Goal: Information Seeking & Learning: Learn about a topic

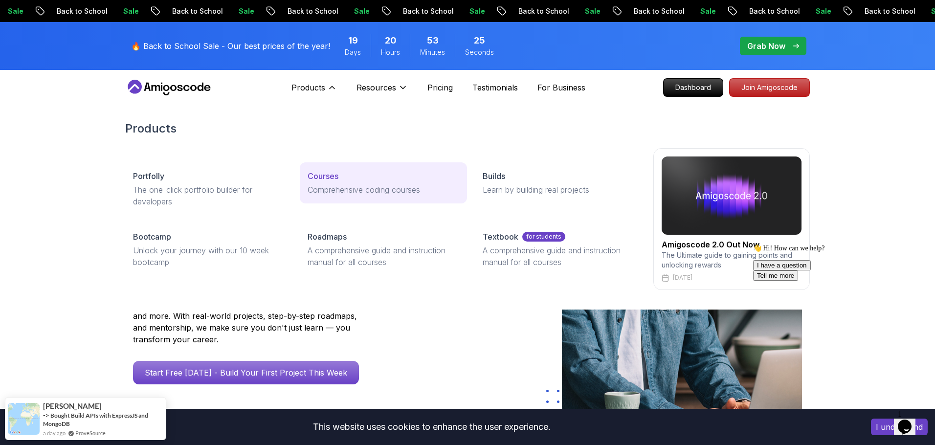
click at [334, 189] on p "Comprehensive coding courses" at bounding box center [382, 190] width 151 height 12
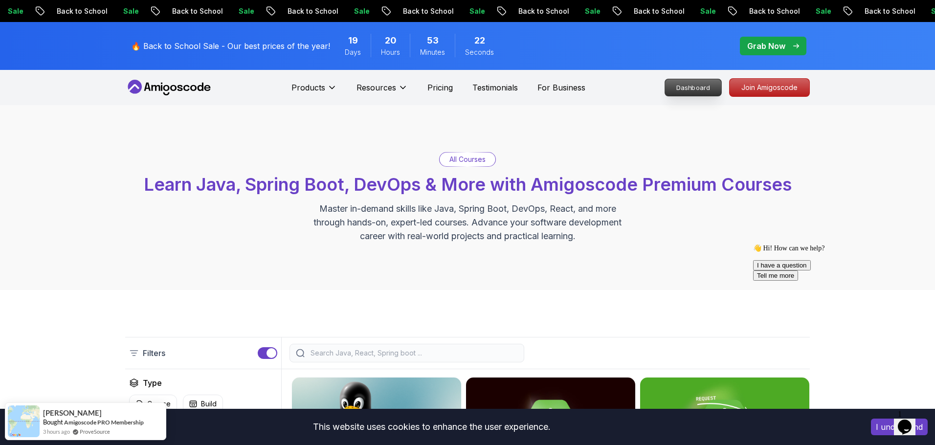
click at [682, 84] on p "Dashboard" at bounding box center [693, 87] width 56 height 17
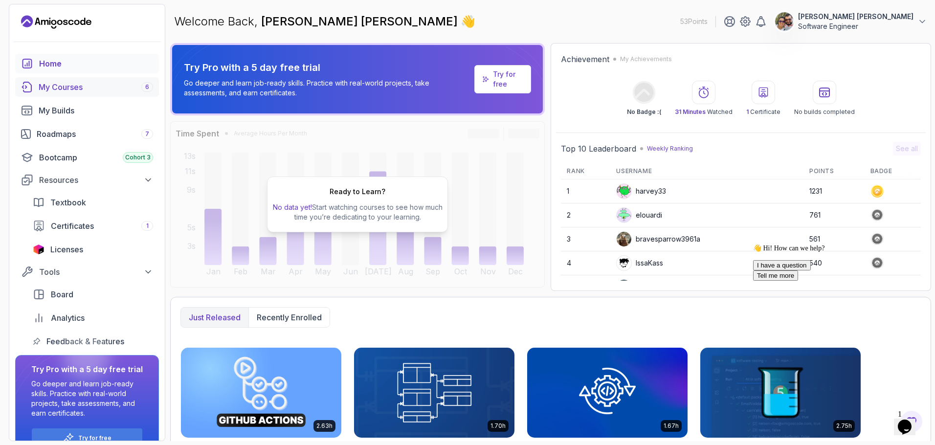
click at [95, 85] on div "My Courses 6" at bounding box center [96, 87] width 114 height 12
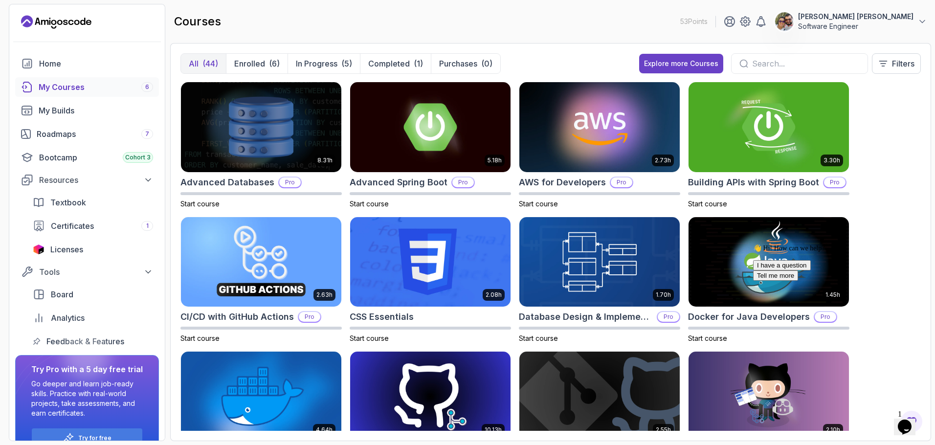
click at [568, 66] on div "All (44) Enrolled (6) In Progress (5) Completed (1) Purchases (0) Explore more …" at bounding box center [550, 67] width 740 height 28
click at [775, 64] on input "text" at bounding box center [806, 64] width 108 height 12
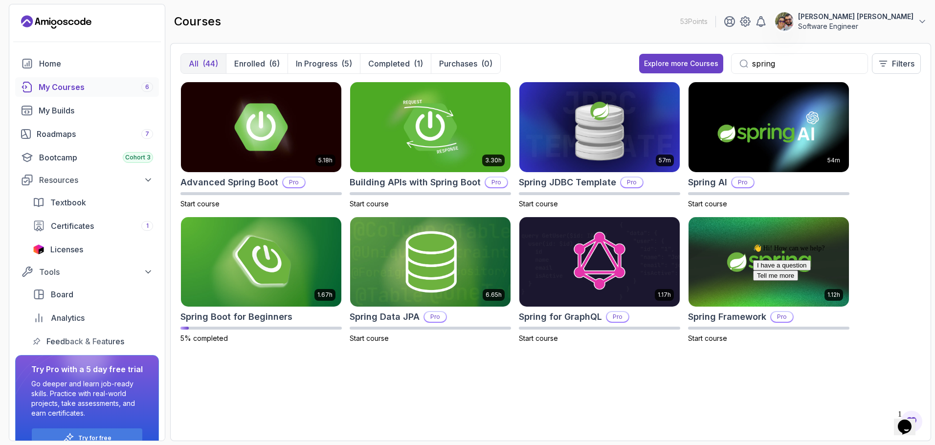
click at [638, 374] on div "5.18h Advanced Spring Boot Pro Start course 3.30h Building APIs with Spring Boo…" at bounding box center [550, 256] width 740 height 349
click at [388, 65] on p "Completed" at bounding box center [389, 64] width 42 height 12
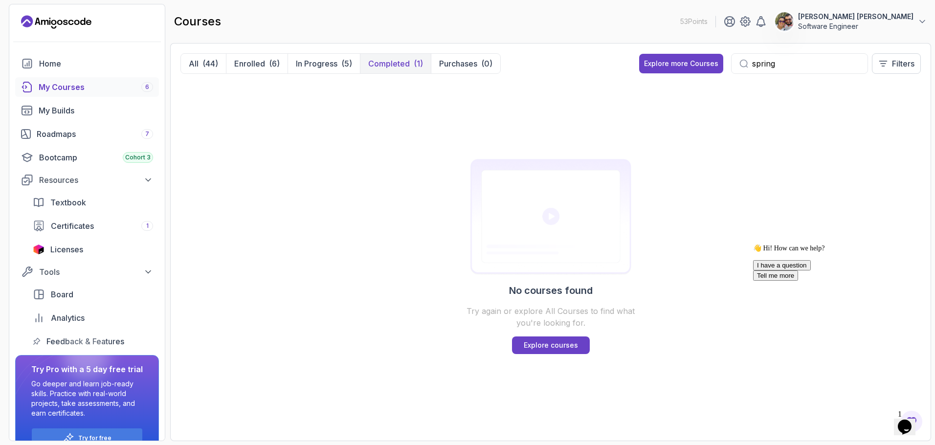
click at [833, 61] on input "spring" at bounding box center [806, 64] width 108 height 12
type input "s"
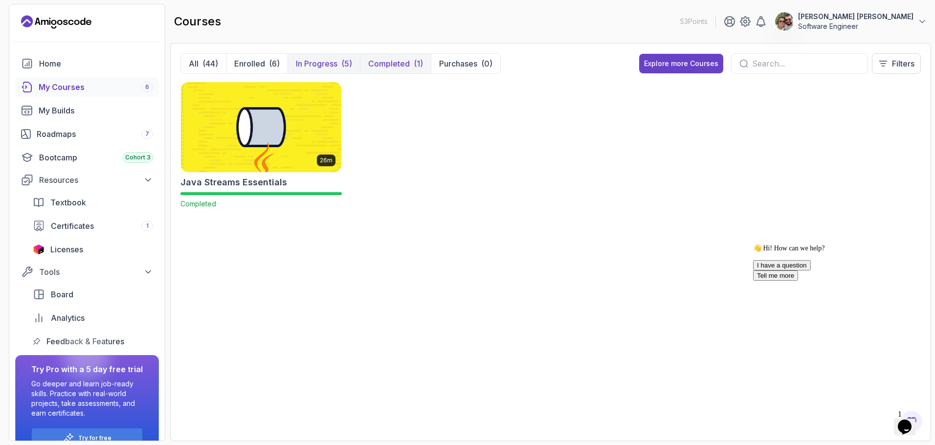
click at [341, 59] on div "(5)" at bounding box center [346, 64] width 11 height 12
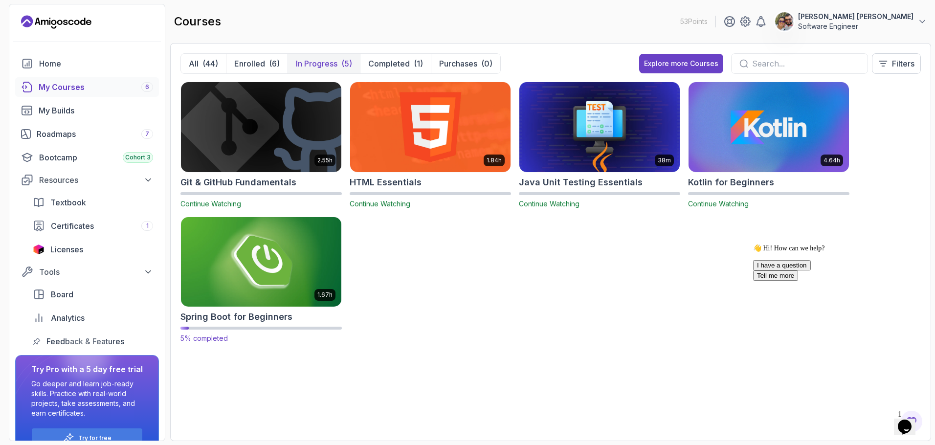
click at [297, 265] on img at bounding box center [261, 262] width 168 height 94
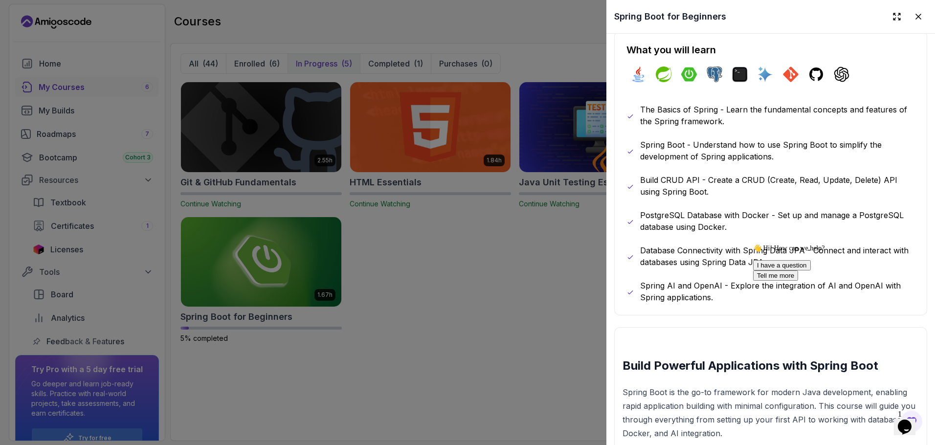
scroll to position [526, 0]
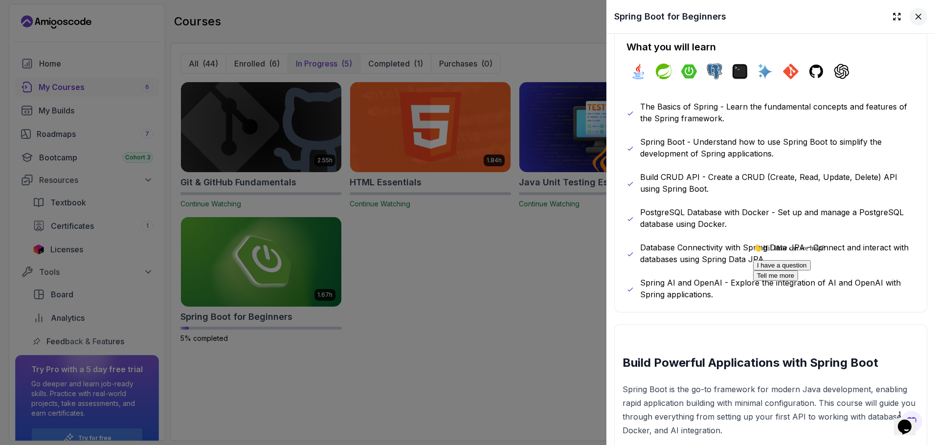
click at [920, 14] on icon at bounding box center [918, 16] width 5 height 5
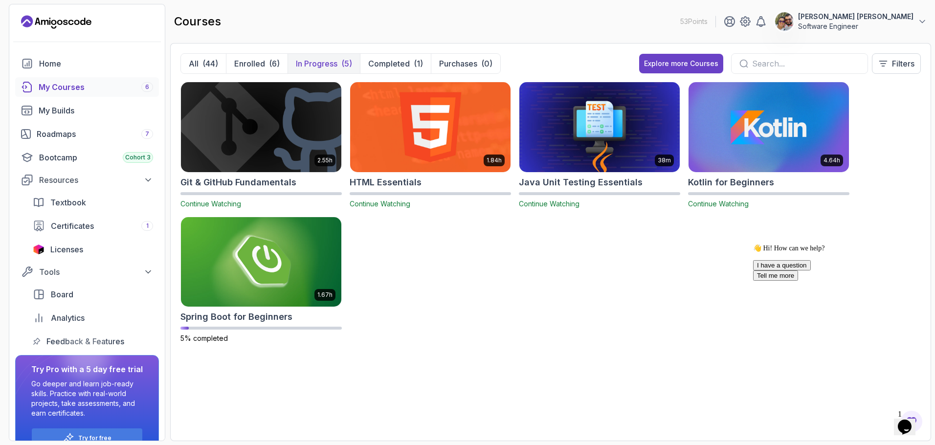
click at [756, 65] on input "text" at bounding box center [806, 64] width 108 height 12
click at [68, 63] on div "Home" at bounding box center [96, 64] width 114 height 12
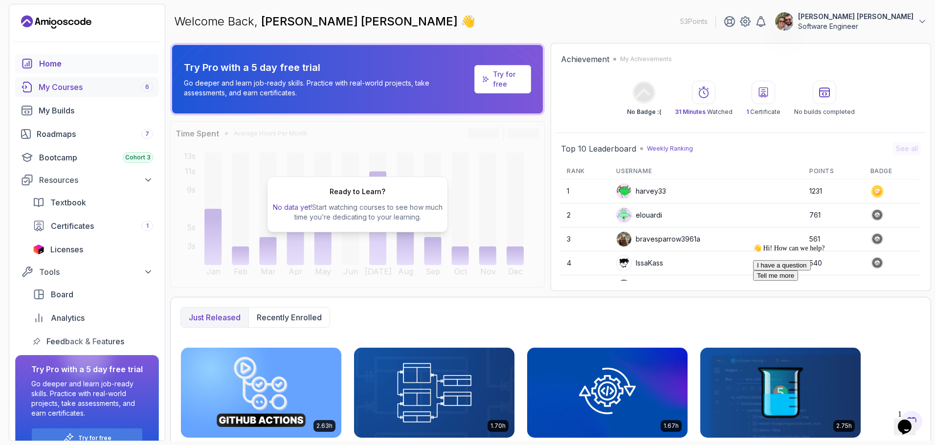
click at [74, 93] on link "My Courses 6" at bounding box center [87, 87] width 144 height 20
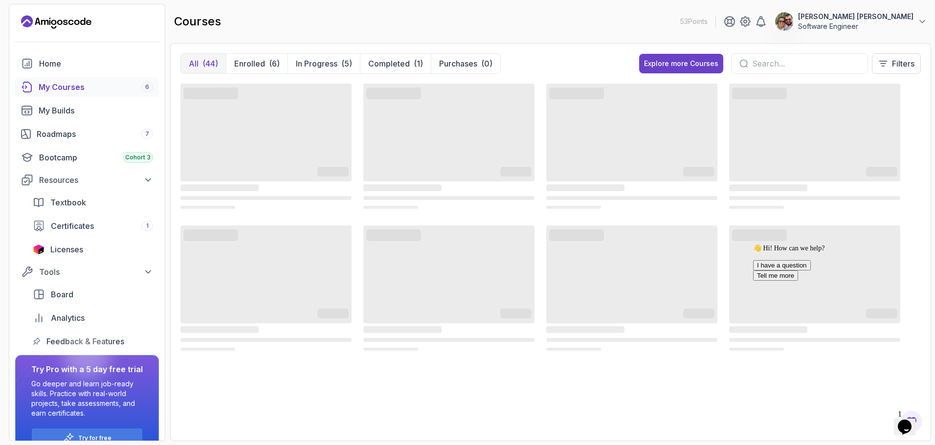
click at [582, 57] on div "All (44) Enrolled (6) In Progress (5) Completed (1) Purchases (0) Explore more …" at bounding box center [550, 67] width 740 height 28
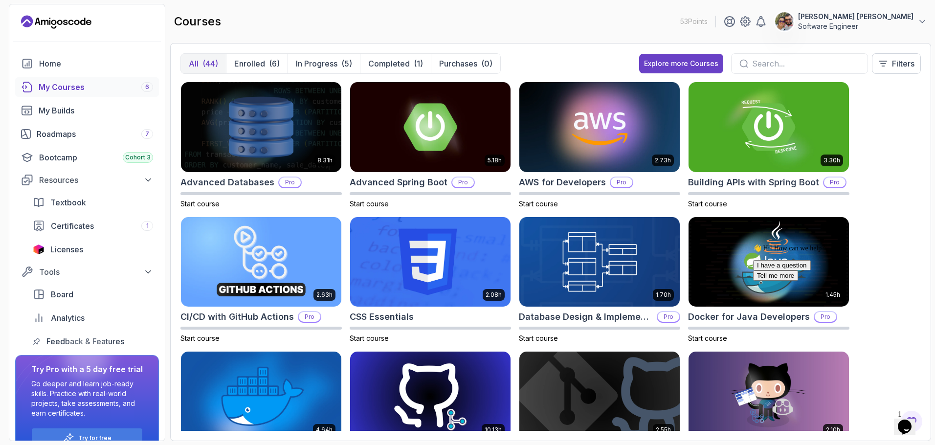
click at [818, 69] on input "text" at bounding box center [806, 64] width 108 height 12
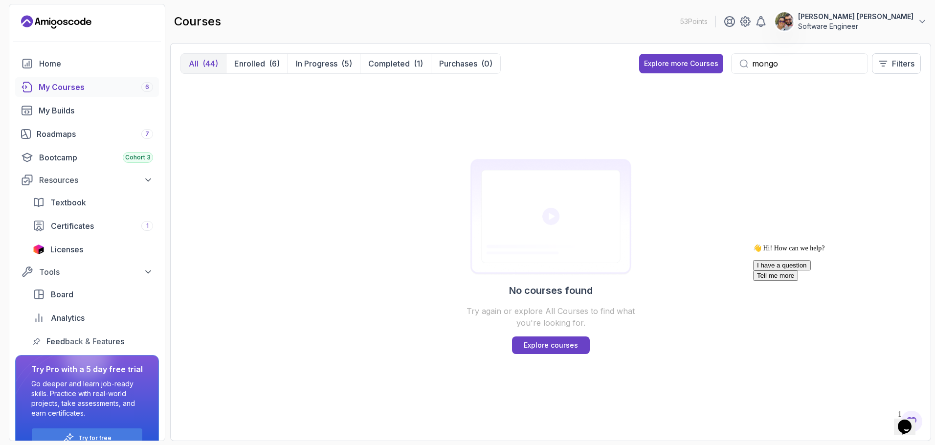
type input "mongo"
drag, startPoint x: 212, startPoint y: 69, endPoint x: 169, endPoint y: 79, distance: 43.6
click at [178, 78] on div "All (44) Enrolled (6) In Progress (5) Completed (1) Purchases (0) Explore more …" at bounding box center [550, 242] width 761 height 398
click at [88, 63] on div "Home" at bounding box center [96, 64] width 114 height 12
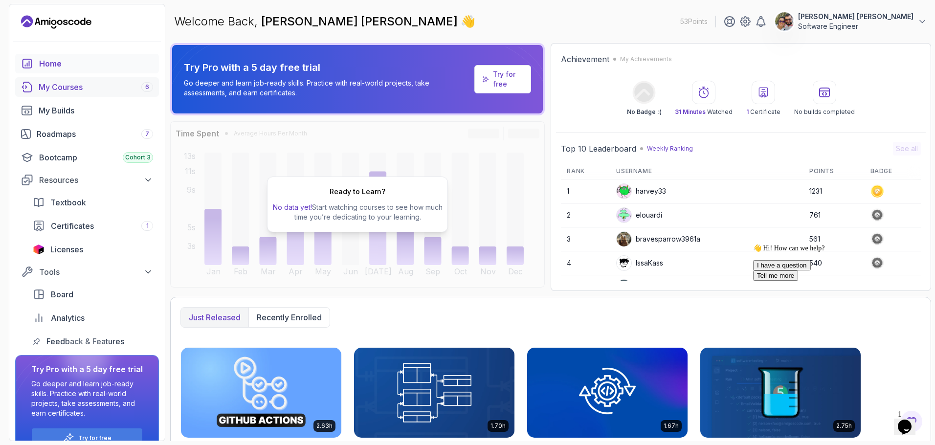
click at [76, 90] on div "My Courses 6" at bounding box center [96, 87] width 114 height 12
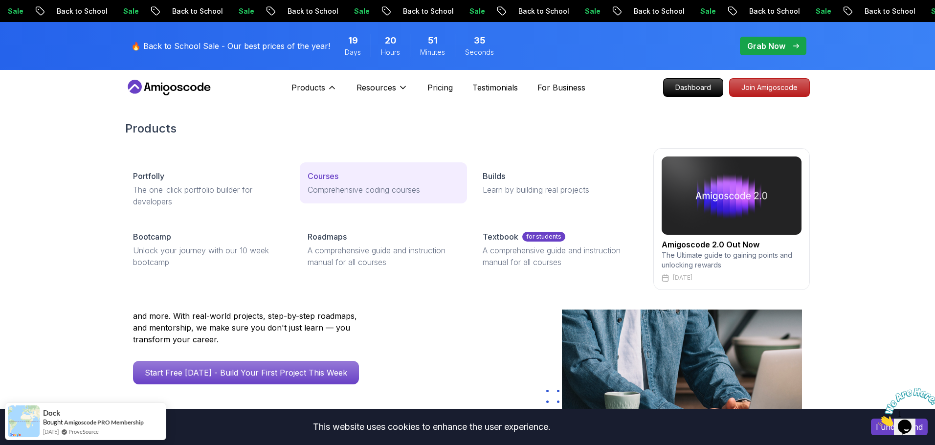
click at [335, 197] on link "Courses Comprehensive coding courses" at bounding box center [383, 182] width 167 height 41
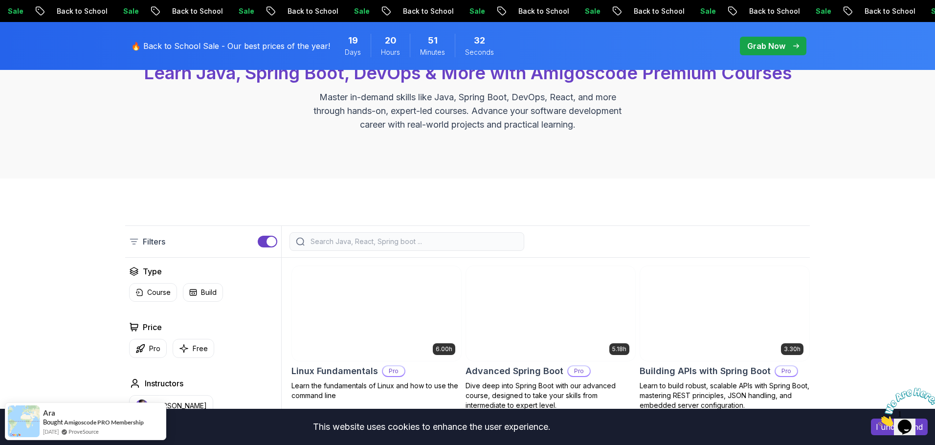
scroll to position [116, 0]
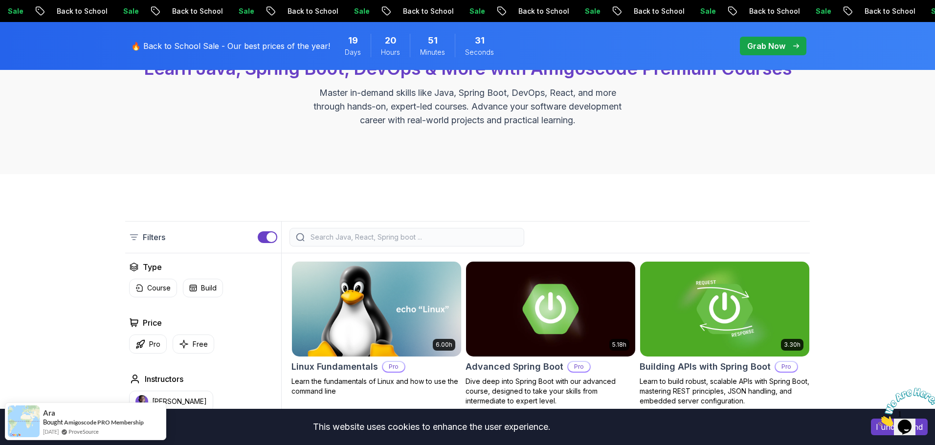
click at [417, 236] on input "search" at bounding box center [412, 237] width 209 height 10
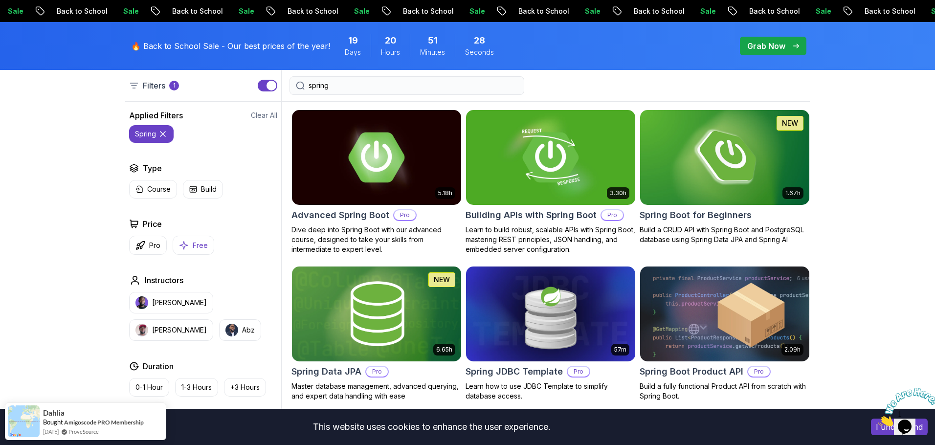
scroll to position [268, 0]
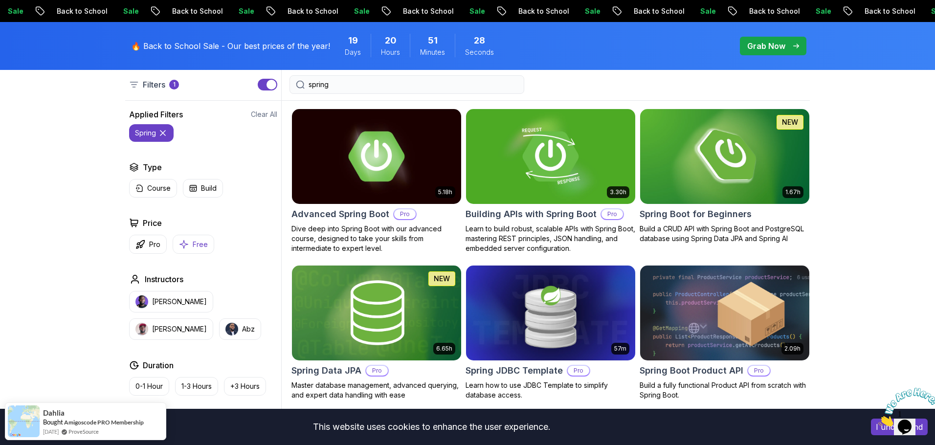
type input "spring"
click at [181, 245] on icon "button" at bounding box center [184, 244] width 10 height 10
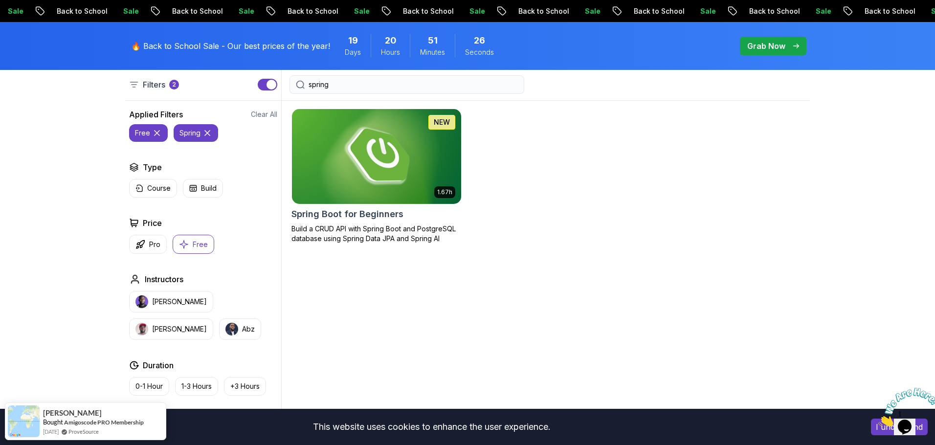
click at [409, 201] on img at bounding box center [375, 156] width 177 height 99
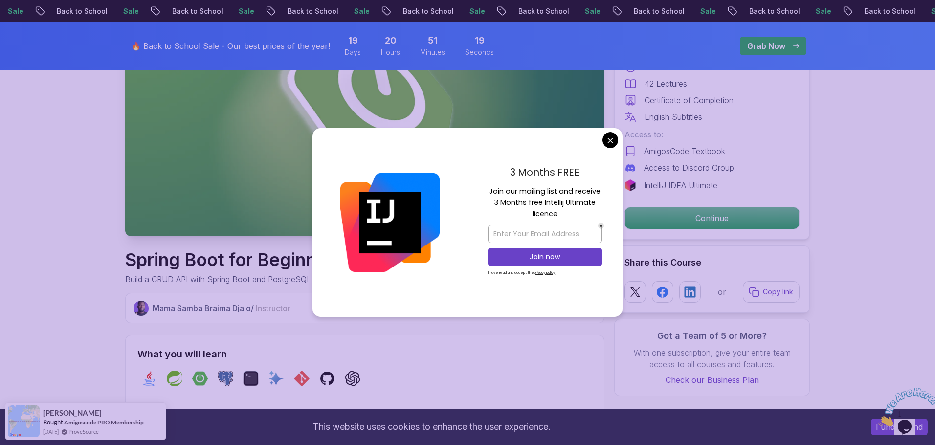
scroll to position [162, 0]
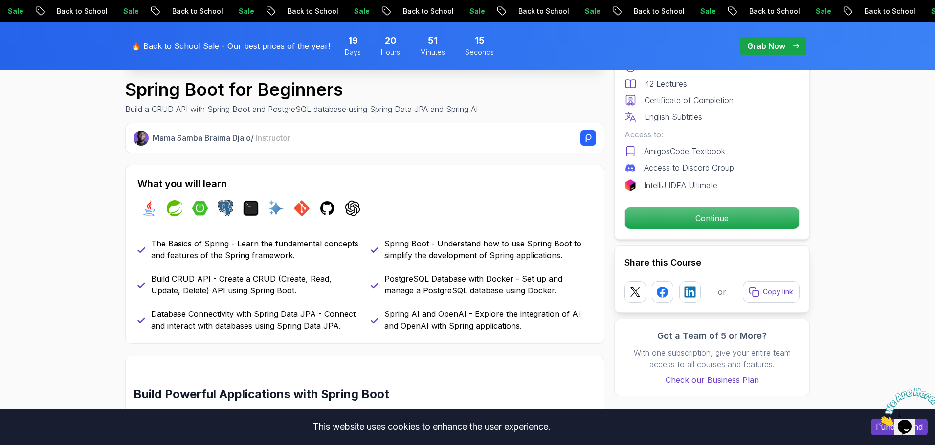
scroll to position [332, 0]
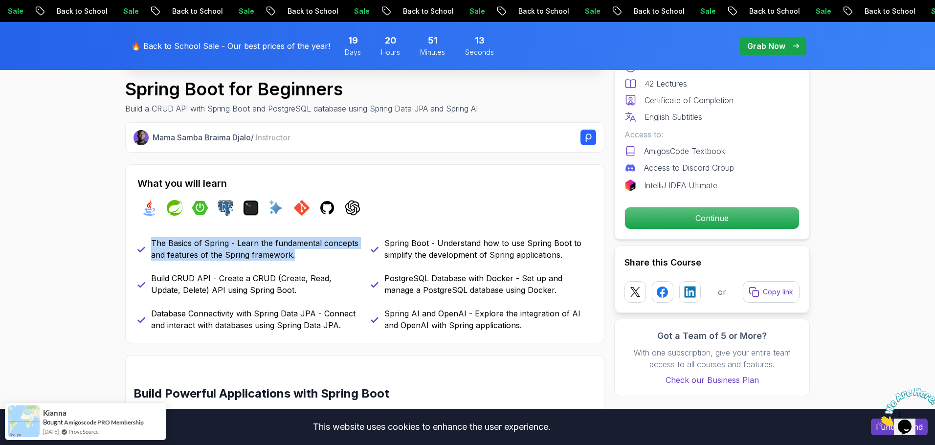
drag, startPoint x: 297, startPoint y: 254, endPoint x: 136, endPoint y: 244, distance: 160.6
click at [136, 244] on div "What you will learn java spring spring-boot postgres terminal ai git github cha…" at bounding box center [364, 253] width 479 height 179
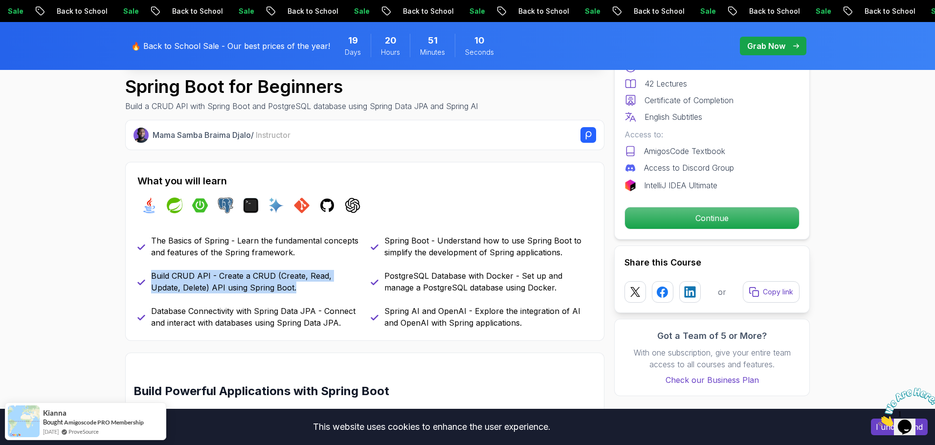
drag, startPoint x: 248, startPoint y: 285, endPoint x: 143, endPoint y: 275, distance: 105.7
click at [143, 275] on div "Build CRUD API - Create a CRUD (Create, Read, Update, Delete) API using Spring …" at bounding box center [247, 281] width 221 height 23
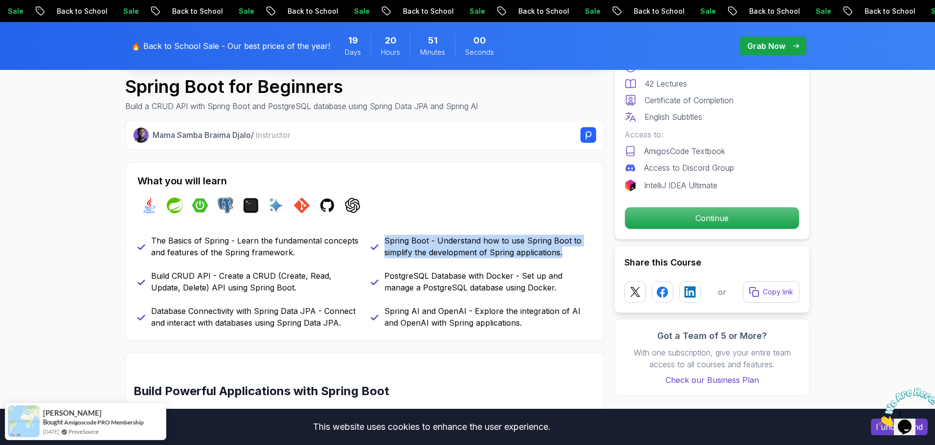
drag, startPoint x: 566, startPoint y: 253, endPoint x: 385, endPoint y: 242, distance: 181.7
click at [385, 242] on p "Spring Boot - Understand how to use Spring Boot to simplify the development of …" at bounding box center [488, 246] width 208 height 23
click at [492, 285] on p "PostgreSQL Database with Docker - Set up and manage a PostgreSQL database using…" at bounding box center [488, 281] width 208 height 23
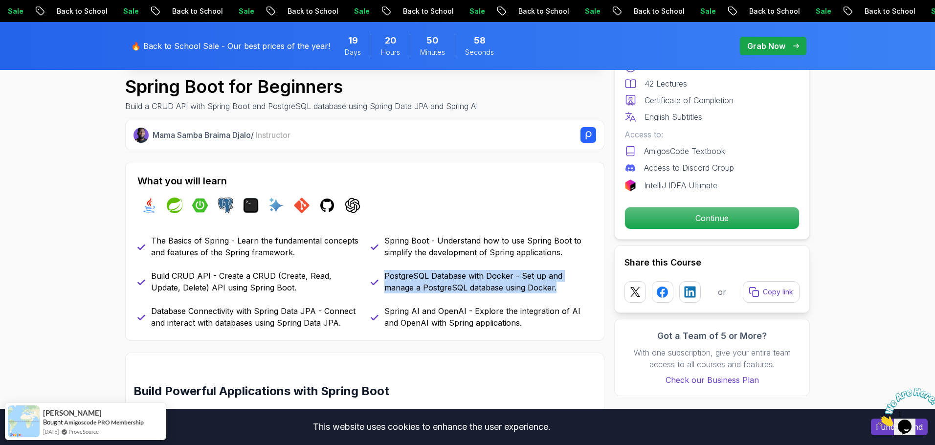
drag, startPoint x: 528, startPoint y: 289, endPoint x: 376, endPoint y: 271, distance: 153.1
click at [376, 271] on div "PostgreSQL Database with Docker - Set up and manage a PostgreSQL database using…" at bounding box center [481, 281] width 221 height 23
